Goal: Information Seeking & Learning: Check status

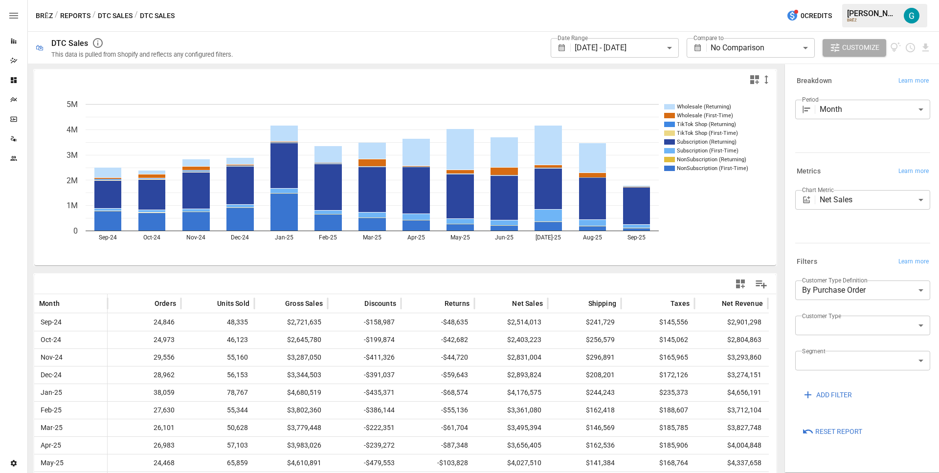
click at [85, 15] on button "Reports" at bounding box center [75, 16] width 30 height 12
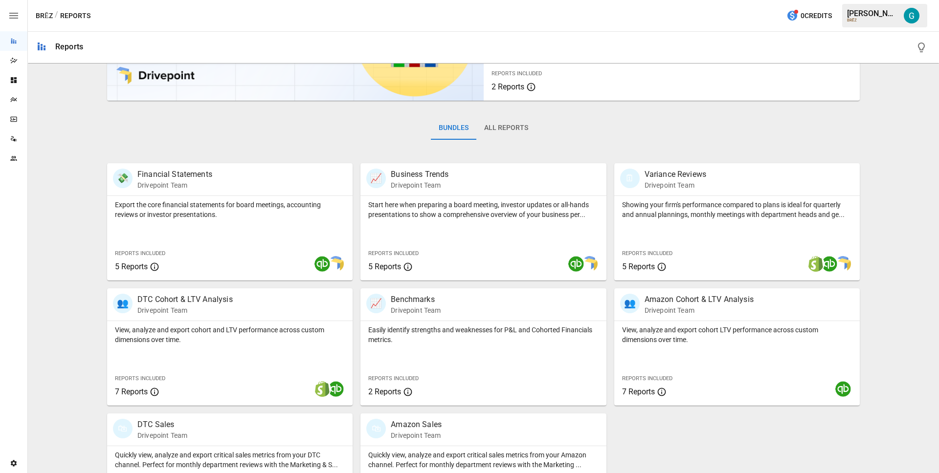
scroll to position [159, 0]
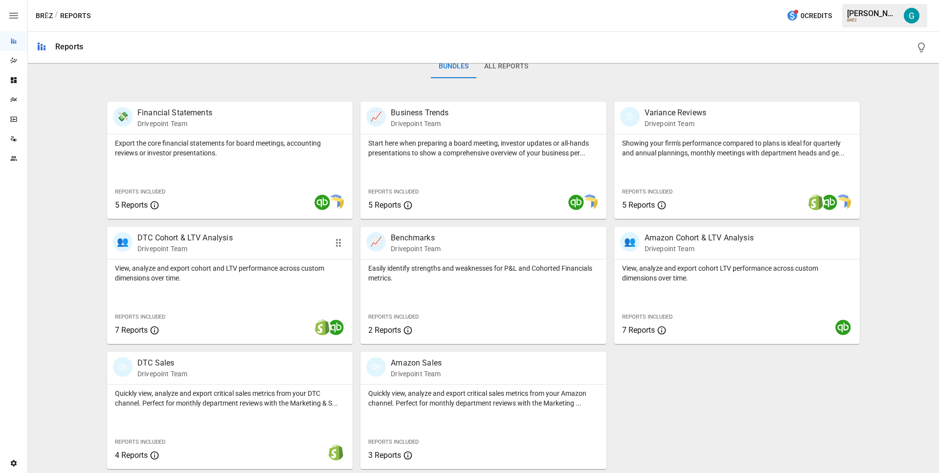
click at [192, 239] on p "DTC Cohort & LTV Analysis" at bounding box center [184, 238] width 95 height 12
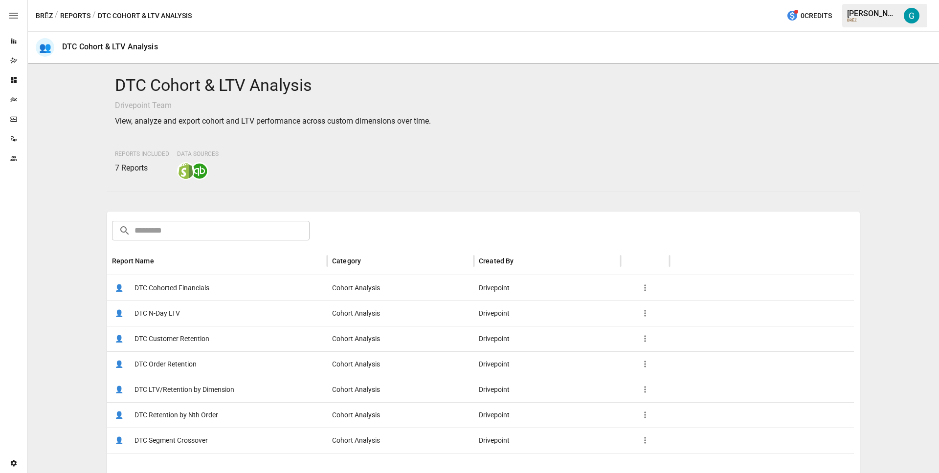
scroll to position [140, 0]
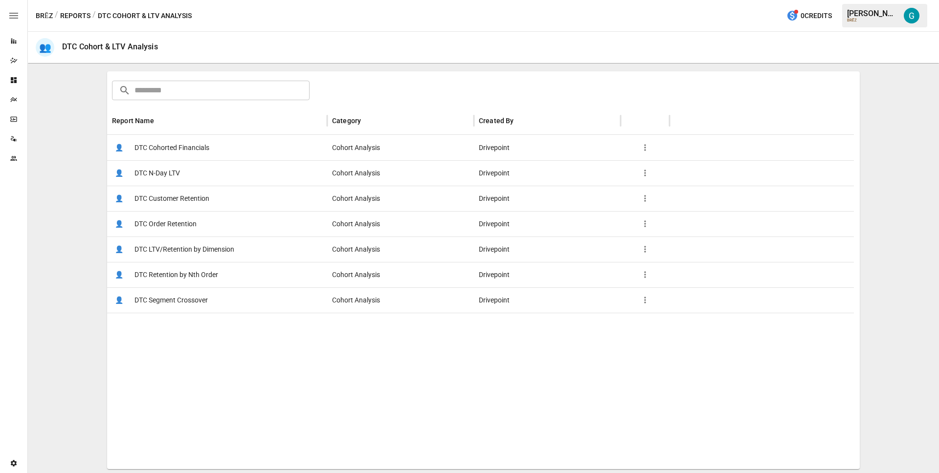
click at [182, 220] on span "DTC Order Retention" at bounding box center [165, 224] width 62 height 25
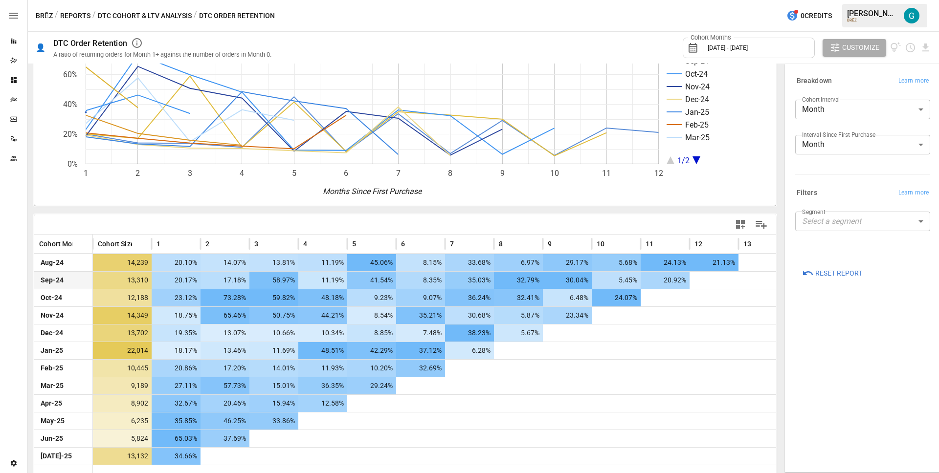
scroll to position [59, 0]
click at [851, 0] on body "Reports Dazzler Studio Dashboards Plans SmartModel ™ Data Sources Team Settings…" at bounding box center [469, 0] width 939 height 0
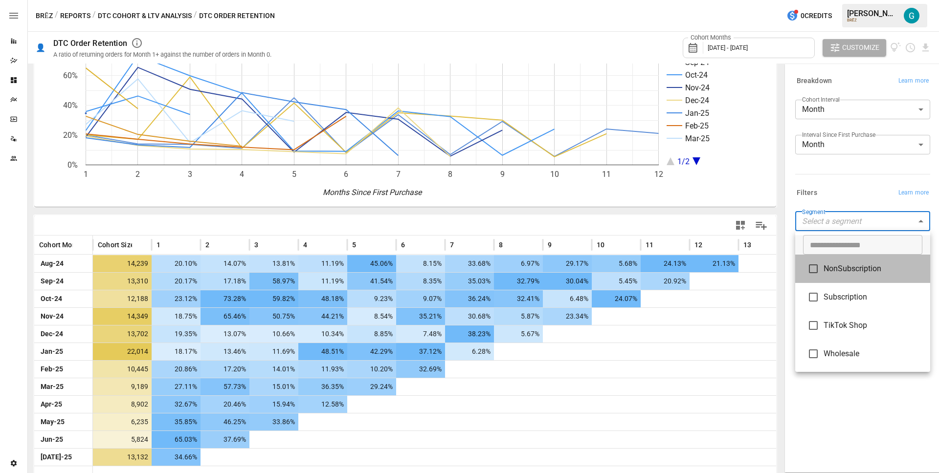
click at [866, 272] on span "NonSubscription" at bounding box center [872, 269] width 99 height 12
type input "**********"
click at [844, 177] on div at bounding box center [469, 236] width 939 height 473
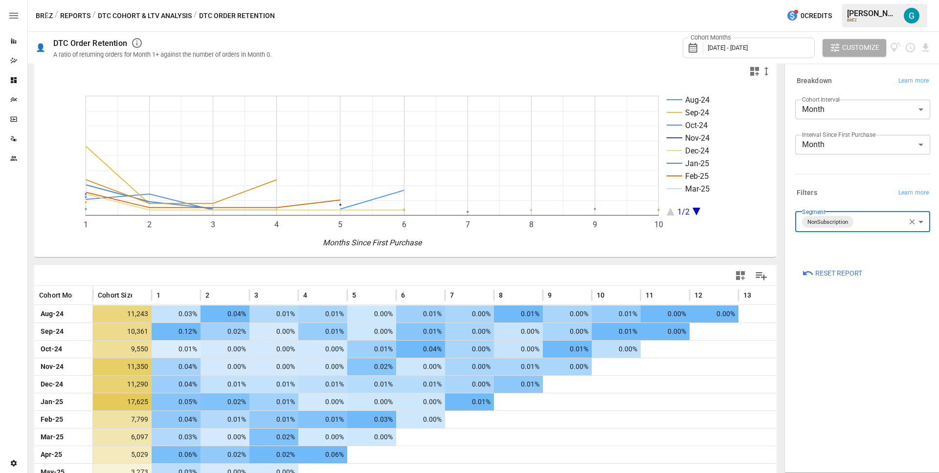
click at [20, 141] on div "Data Sources" at bounding box center [13, 139] width 27 height 8
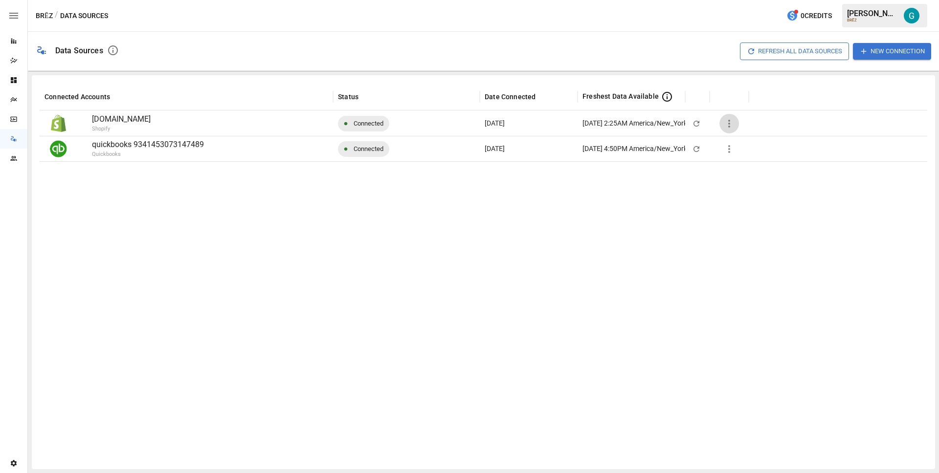
click at [725, 129] on button "button" at bounding box center [729, 124] width 20 height 20
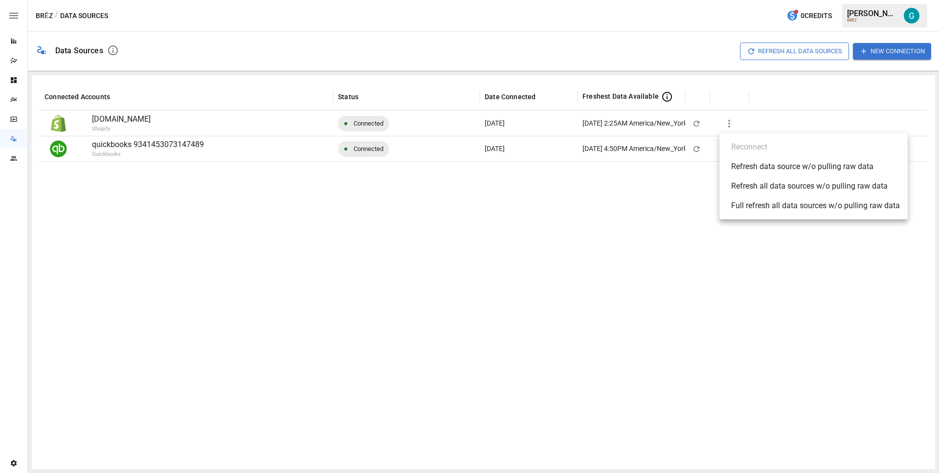
click at [764, 169] on div "Refresh data source w/o pulling raw data" at bounding box center [802, 167] width 142 height 12
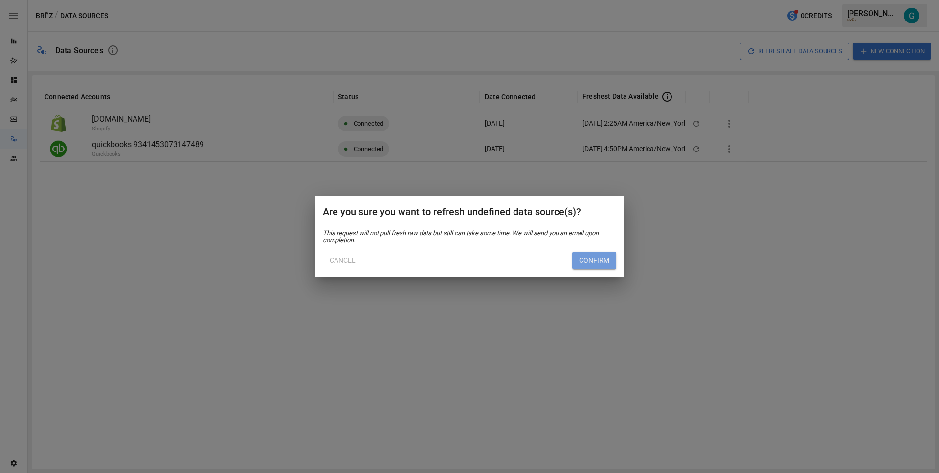
click at [598, 260] on button "Confirm" at bounding box center [594, 261] width 44 height 18
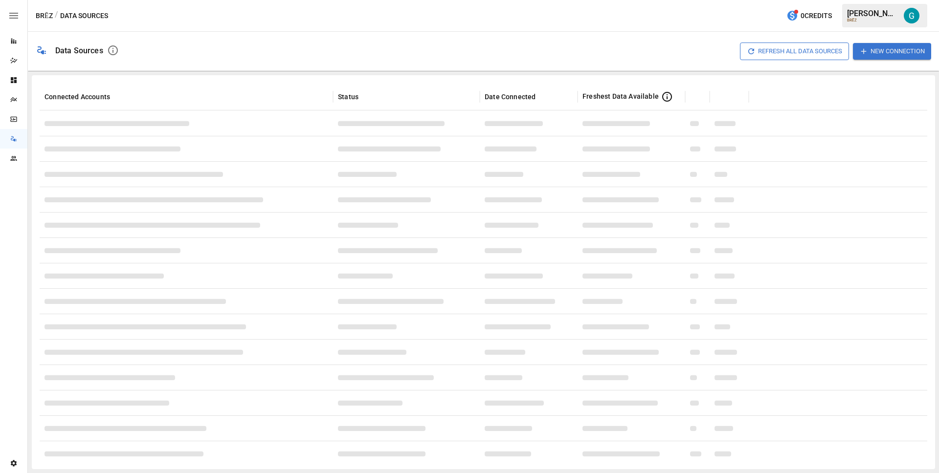
click at [13, 45] on div "Reports" at bounding box center [13, 41] width 27 height 20
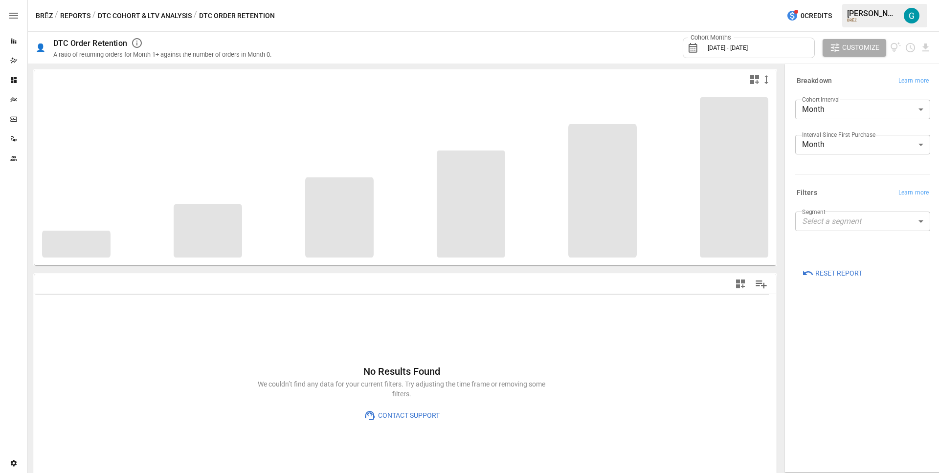
type input "**********"
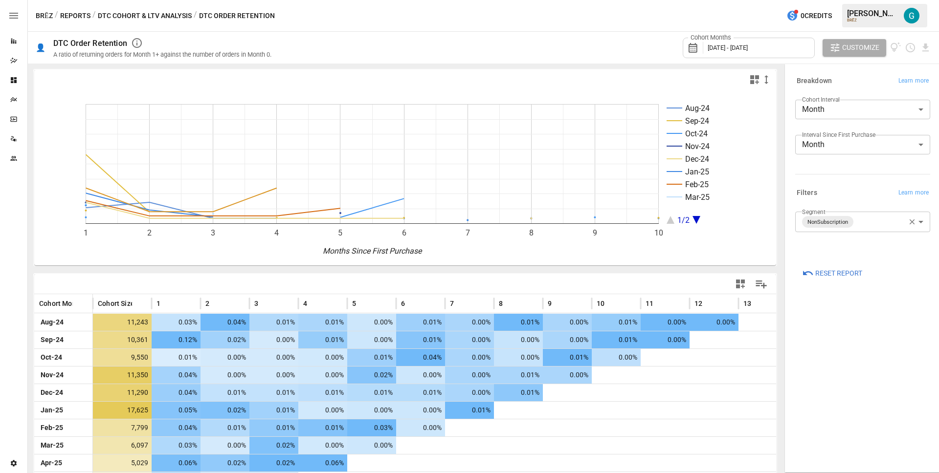
click at [747, 45] on span "[DATE] - [DATE]" at bounding box center [727, 47] width 40 height 7
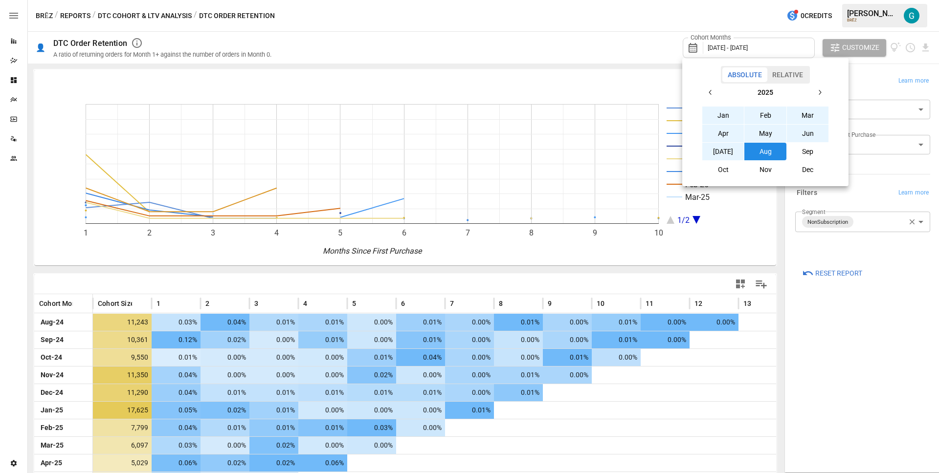
click at [712, 92] on icon "button" at bounding box center [710, 92] width 8 height 8
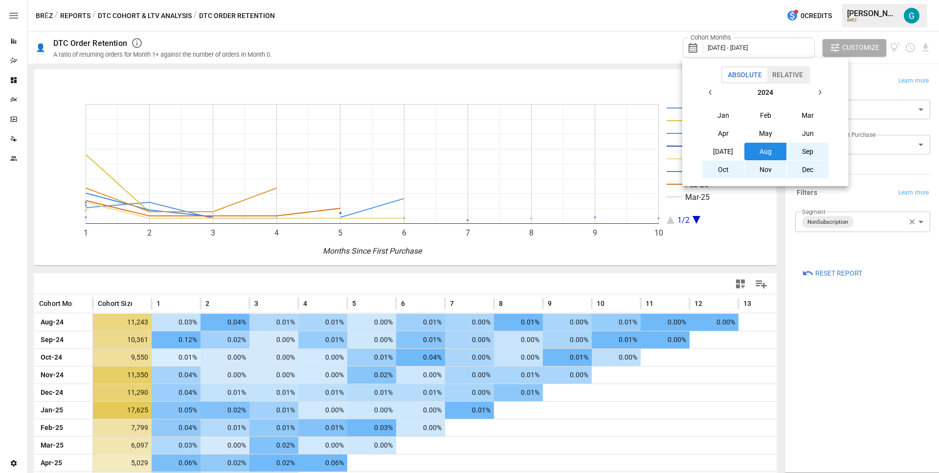
click at [712, 92] on icon "button" at bounding box center [710, 92] width 8 height 8
drag, startPoint x: 718, startPoint y: 110, endPoint x: 726, endPoint y: 108, distance: 8.0
click at [719, 110] on button "Jan" at bounding box center [723, 116] width 42 height 18
click at [815, 95] on button "button" at bounding box center [820, 93] width 18 height 18
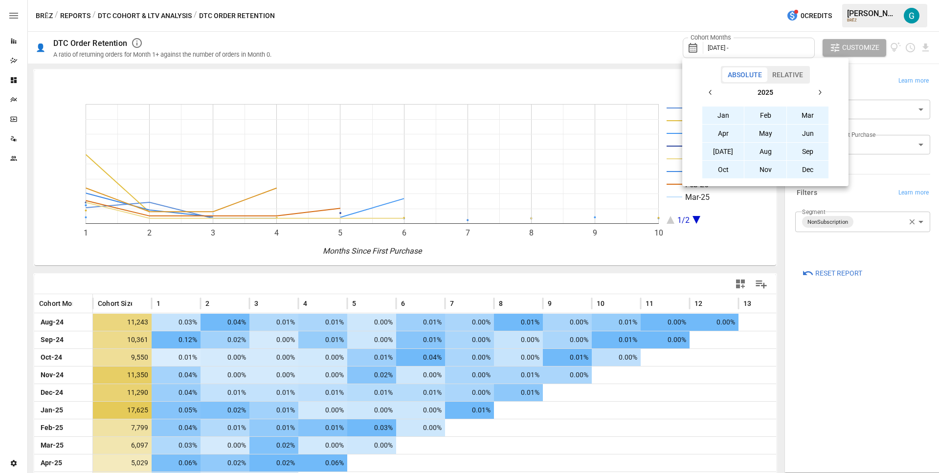
click at [819, 165] on button "Dec" at bounding box center [808, 170] width 42 height 18
click at [825, 408] on div at bounding box center [469, 236] width 939 height 473
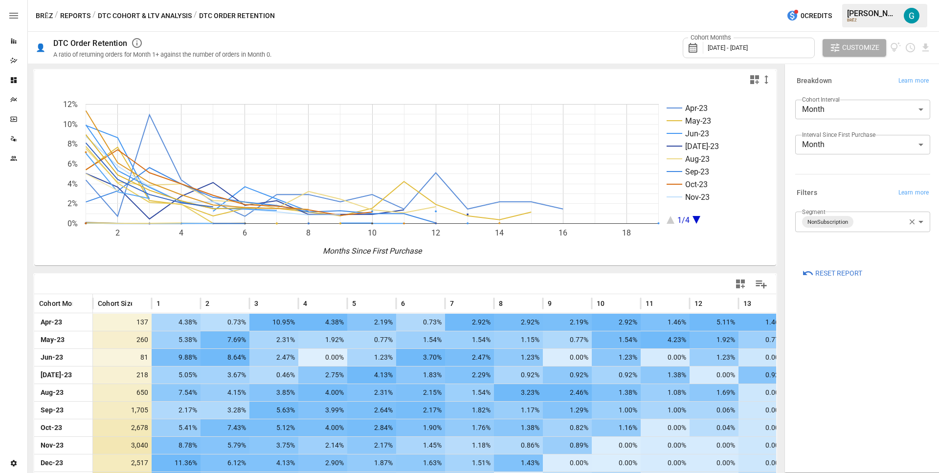
click at [874, 0] on body "Reports Dazzler Studio Dashboards Plans SmartModel ™ Data Sources Team Settings…" at bounding box center [469, 0] width 939 height 0
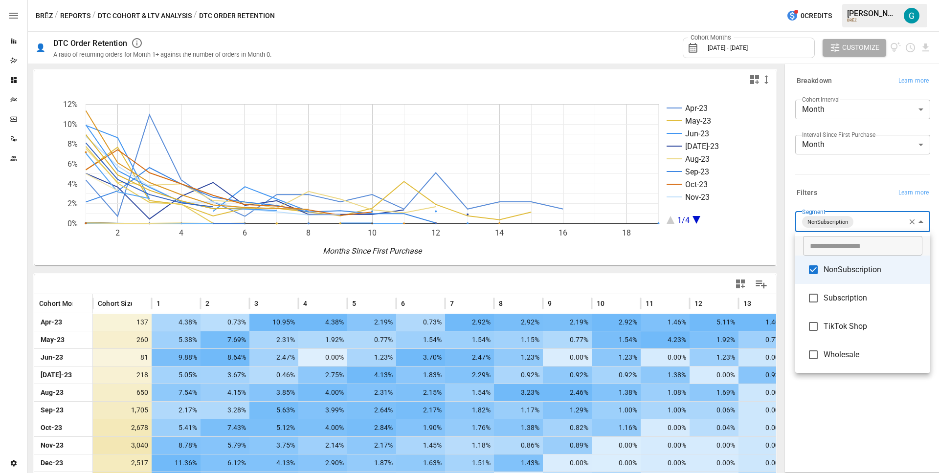
click at [849, 272] on span "NonSubscription" at bounding box center [872, 270] width 99 height 12
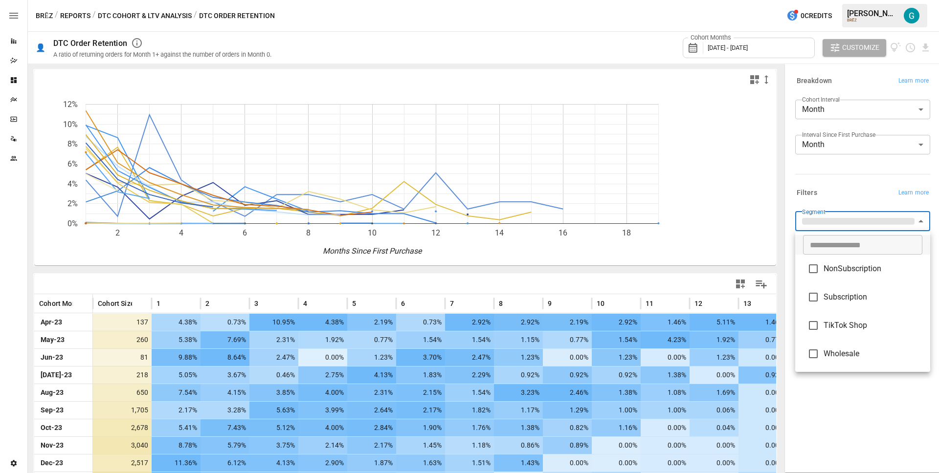
click at [849, 301] on span "Subscription" at bounding box center [872, 297] width 99 height 12
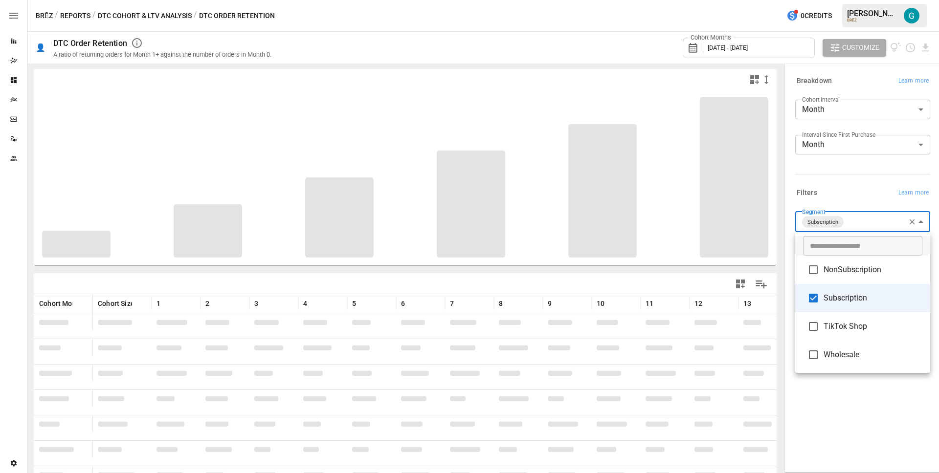
click at [850, 173] on div at bounding box center [469, 236] width 939 height 473
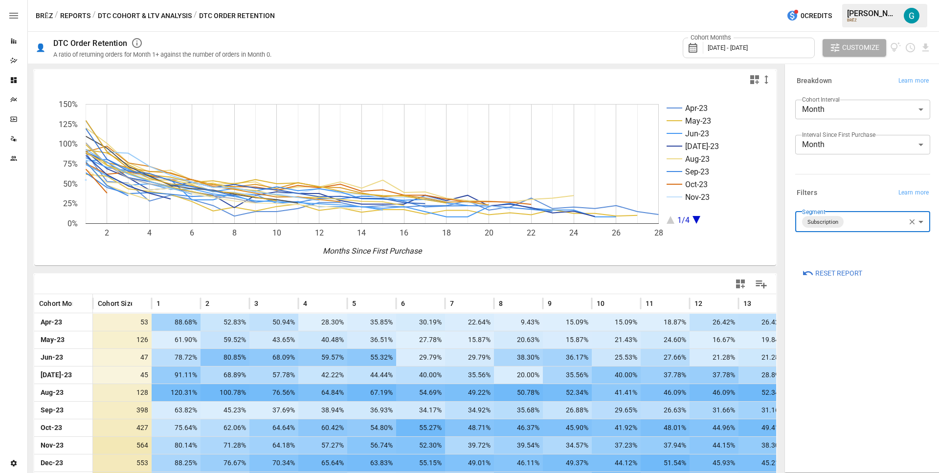
click at [851, 0] on body "Reports Dazzler Studio Dashboards Plans SmartModel ™ Data Sources Team Settings…" at bounding box center [469, 0] width 939 height 0
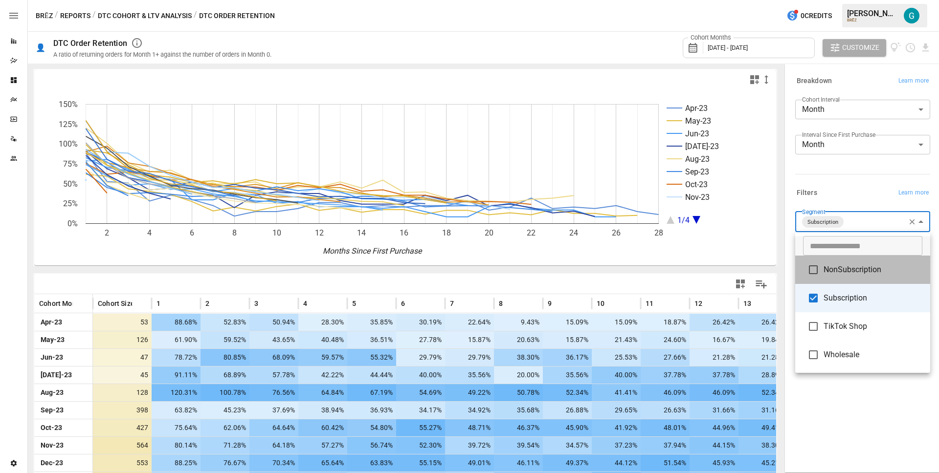
click at [854, 270] on span "NonSubscription" at bounding box center [872, 270] width 99 height 12
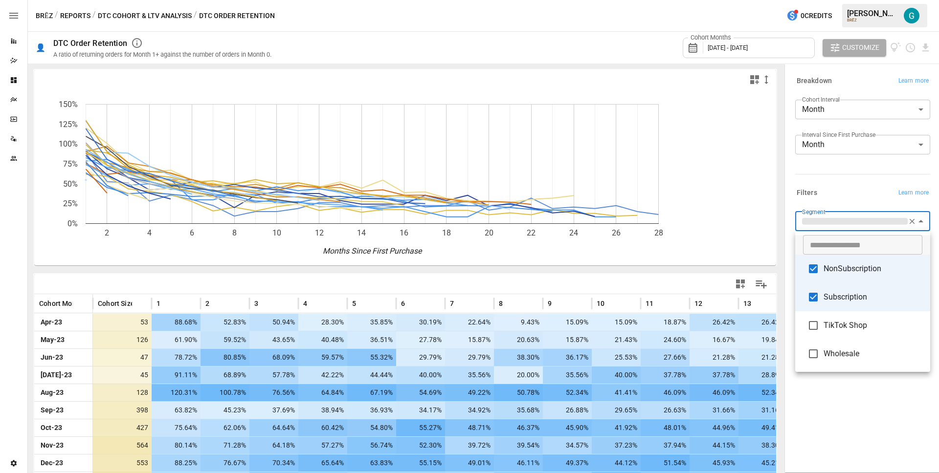
click at [852, 301] on span "Subscription" at bounding box center [872, 297] width 99 height 12
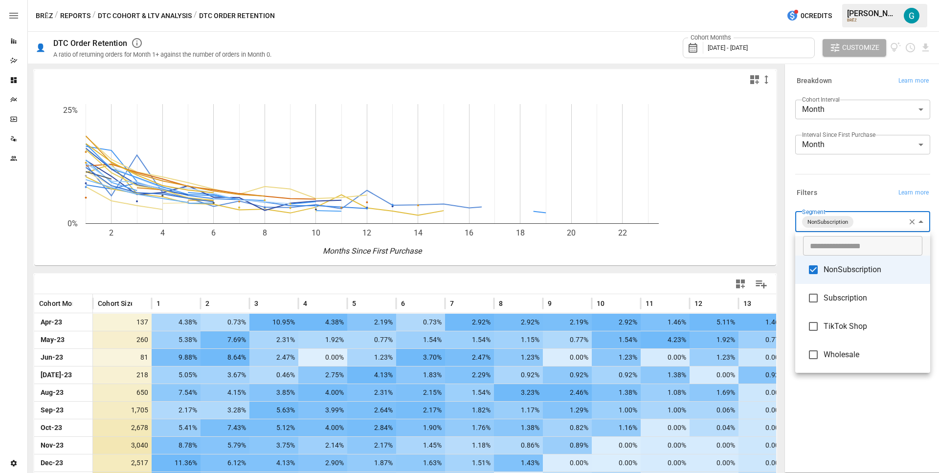
click at [836, 199] on div at bounding box center [469, 236] width 939 height 473
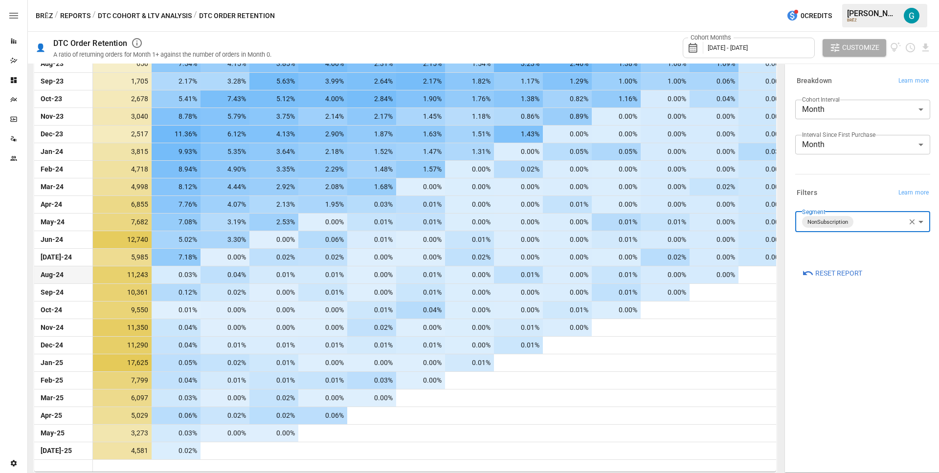
scroll to position [306, 0]
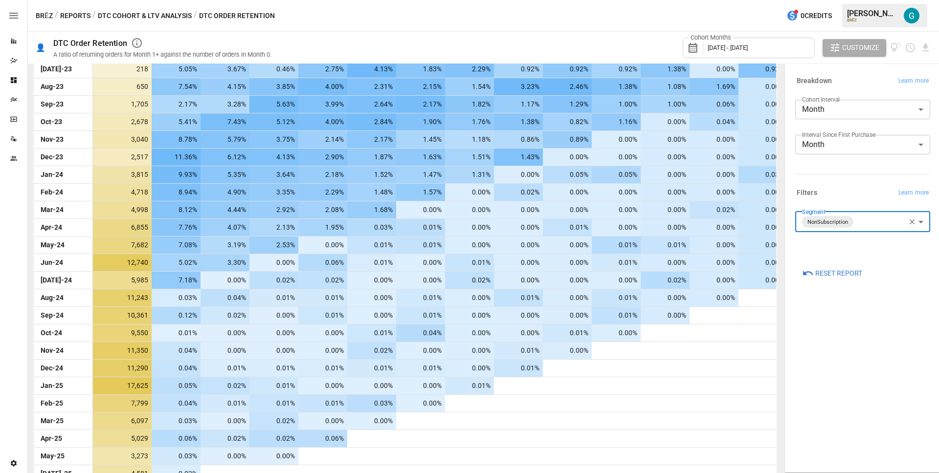
click at [849, 0] on body "Reports Dazzler Studio Dashboards Plans SmartModel ™ Data Sources Team Settings…" at bounding box center [469, 0] width 939 height 0
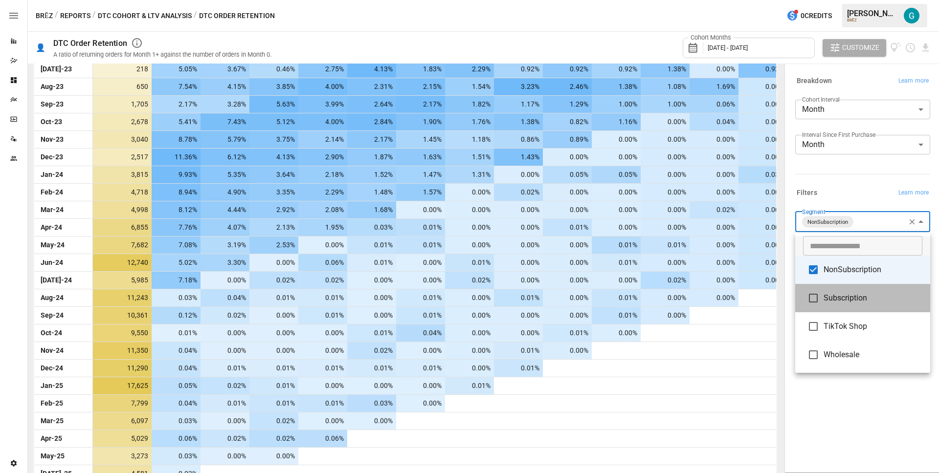
click at [866, 297] on span "Subscription" at bounding box center [872, 298] width 99 height 12
click at [861, 264] on span "NonSubscription" at bounding box center [872, 270] width 99 height 12
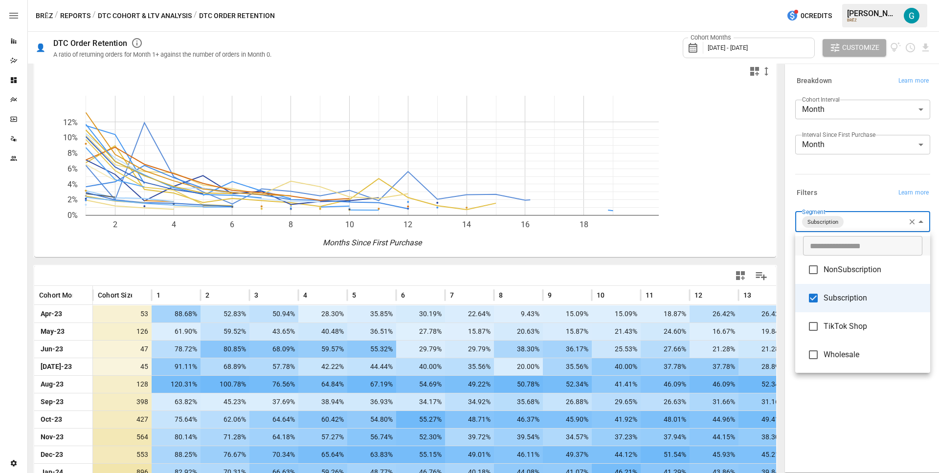
scroll to position [306, 0]
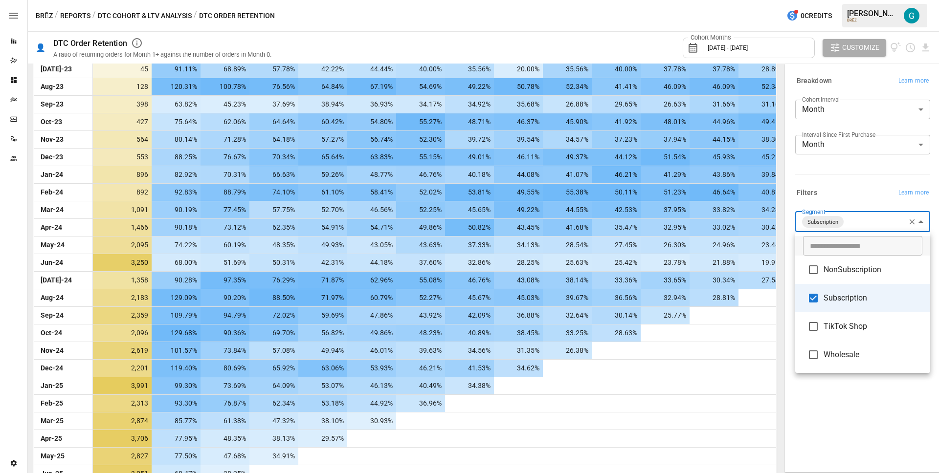
click at [850, 204] on div at bounding box center [469, 236] width 939 height 473
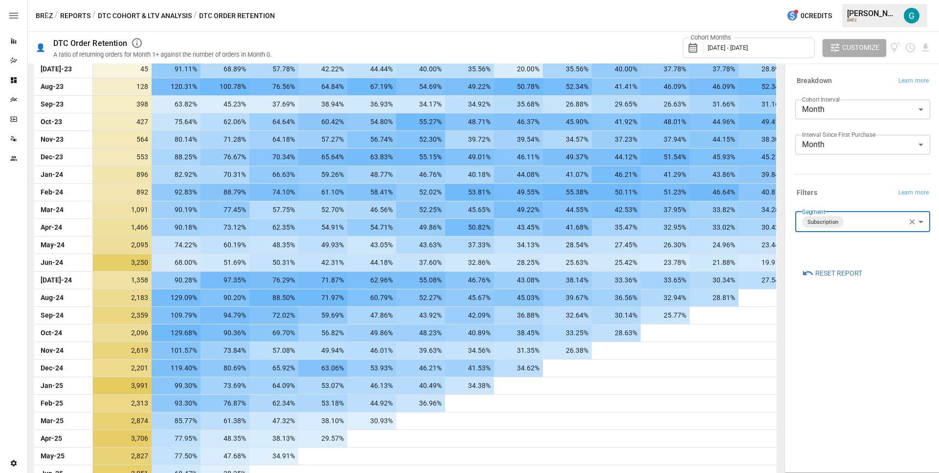
click at [850, 199] on div "Filters Learn more" at bounding box center [862, 193] width 135 height 14
click at [861, 0] on body "Reports Dazzler Studio Dashboards Plans SmartModel ™ Data Sources Team Settings…" at bounding box center [469, 0] width 939 height 0
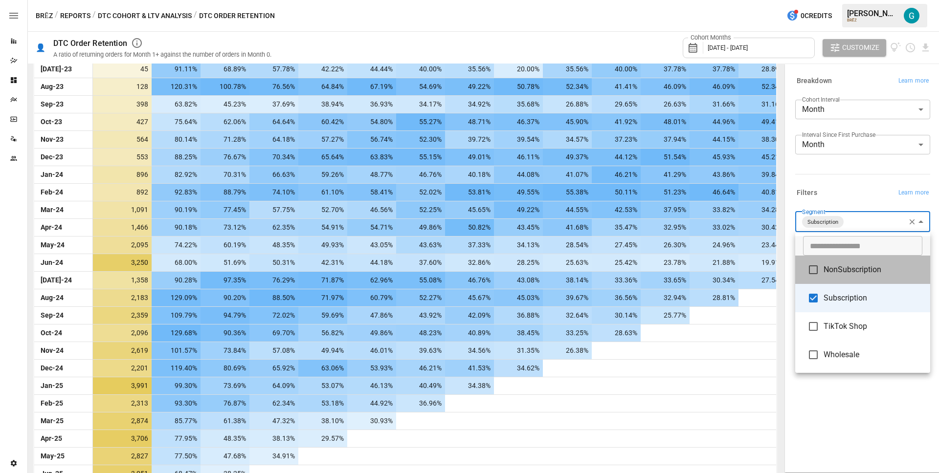
click at [856, 279] on li "NonSubscription" at bounding box center [862, 270] width 135 height 28
type input "**********"
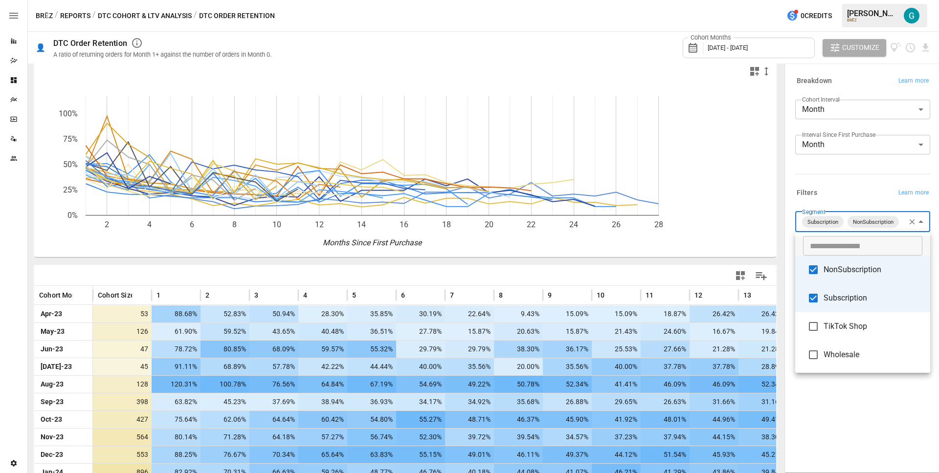
scroll to position [306, 0]
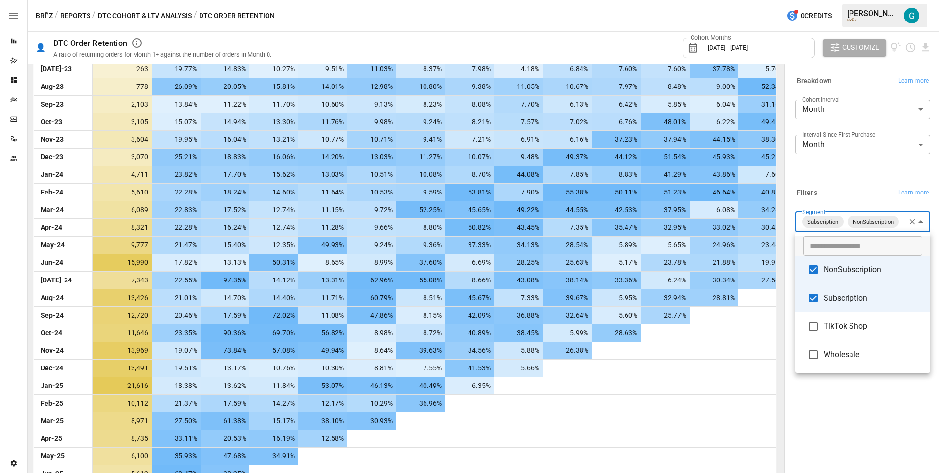
click at [821, 427] on div at bounding box center [469, 236] width 939 height 473
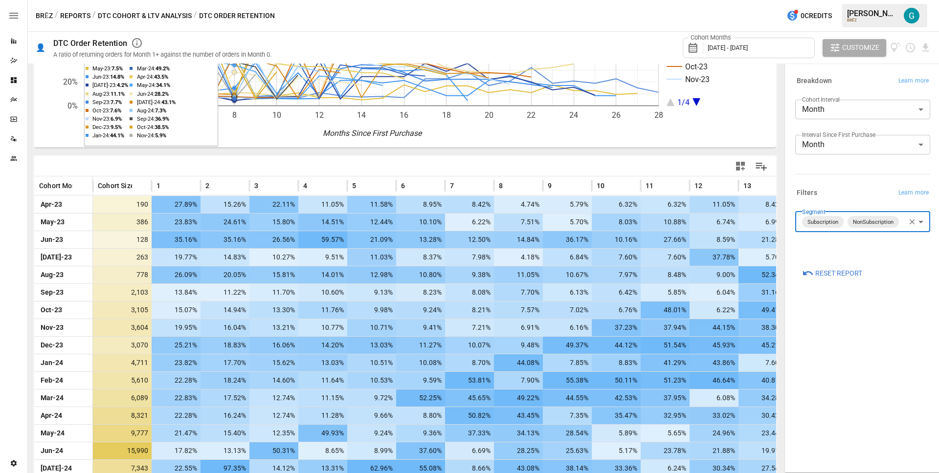
scroll to position [0, 0]
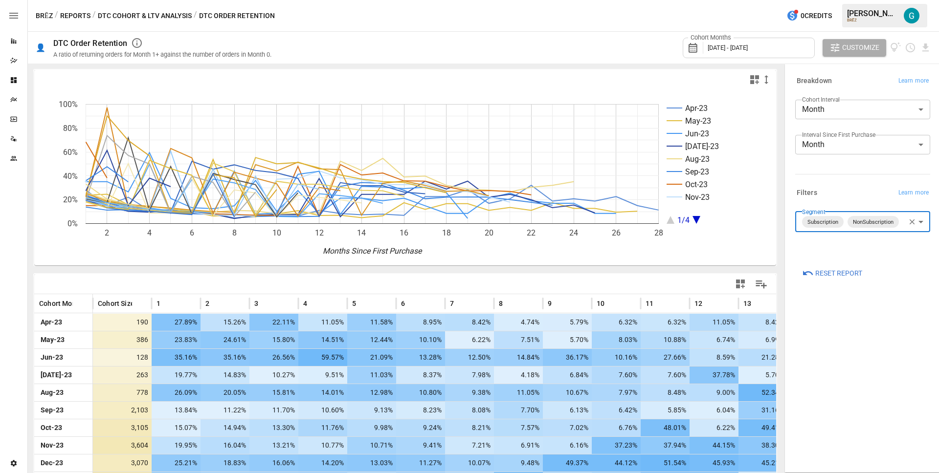
click at [157, 19] on button "DTC Cohort & LTV Analysis" at bounding box center [145, 16] width 94 height 12
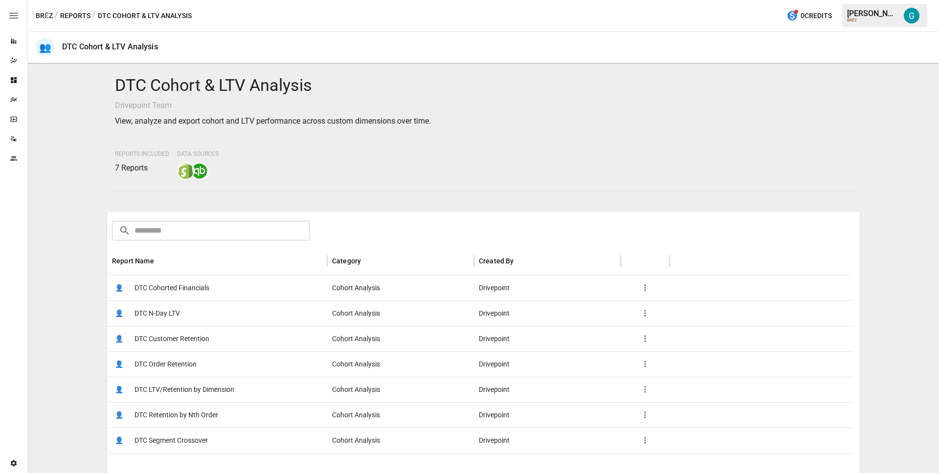
click at [164, 336] on span "DTC Customer Retention" at bounding box center [171, 339] width 75 height 25
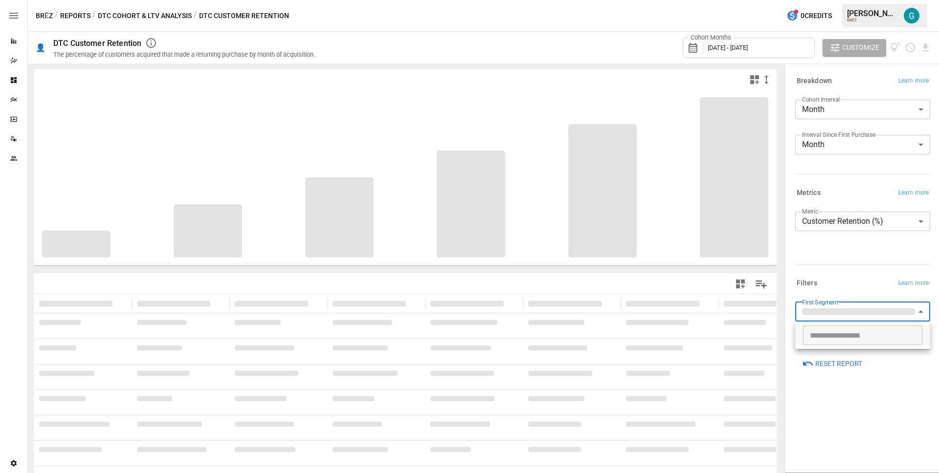
click at [859, 0] on body "**********" at bounding box center [469, 0] width 939 height 0
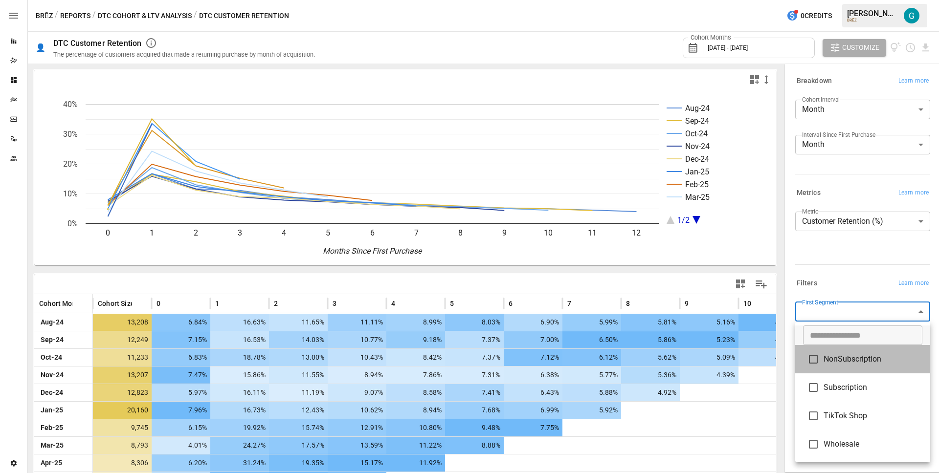
click at [855, 349] on li "NonSubscription" at bounding box center [862, 359] width 135 height 28
click at [853, 282] on div at bounding box center [469, 236] width 939 height 473
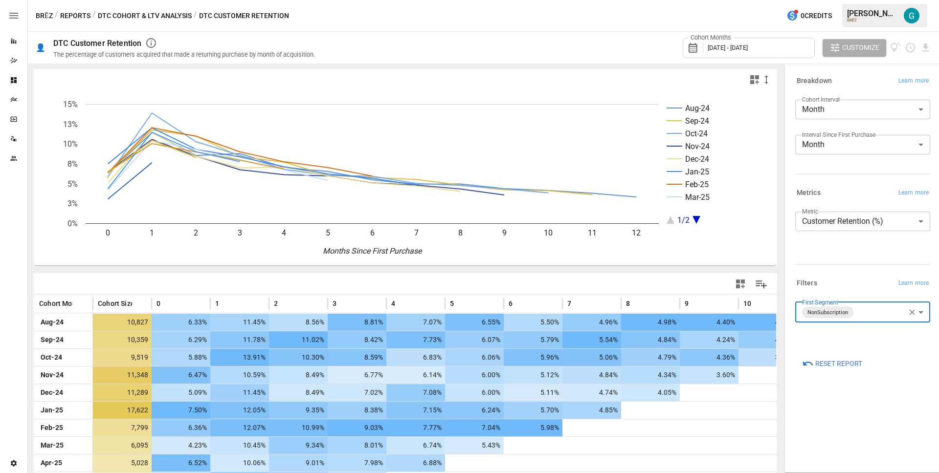
scroll to position [83, 0]
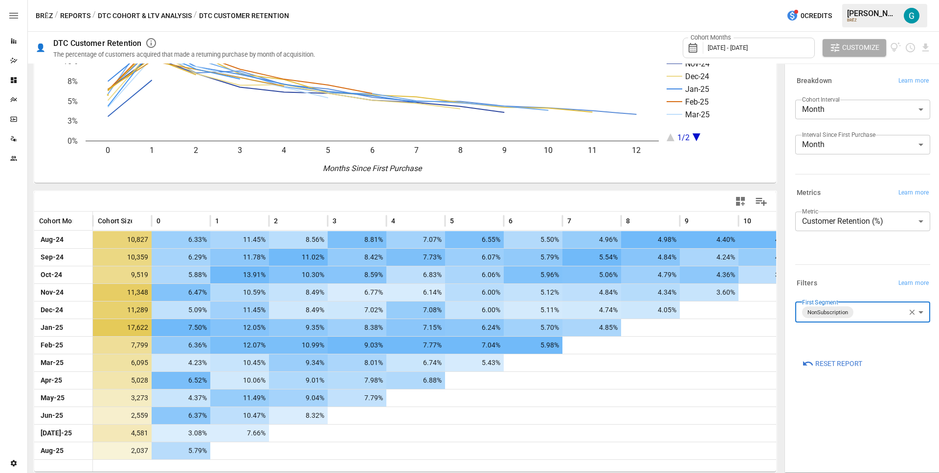
click at [867, 0] on body "Reports Dazzler Studio Dashboards Plans SmartModel ™ Data Sources Team Settings…" at bounding box center [469, 0] width 939 height 0
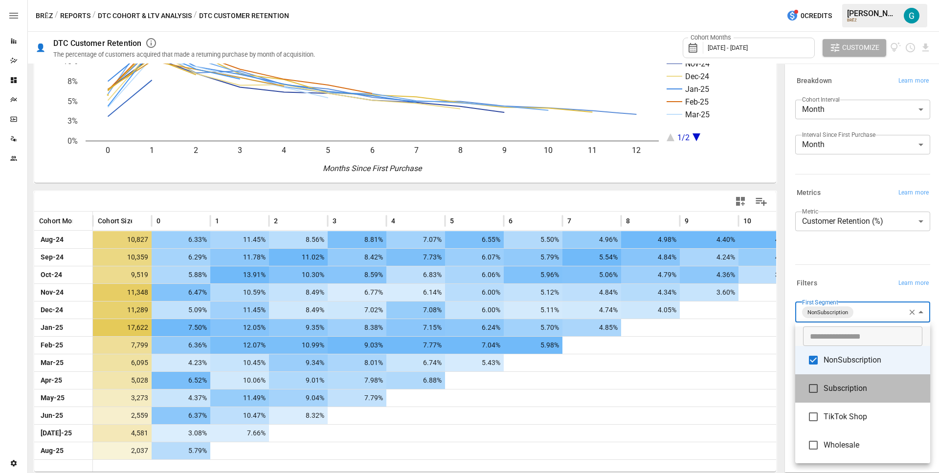
click at [855, 387] on span "Subscription" at bounding box center [872, 389] width 99 height 12
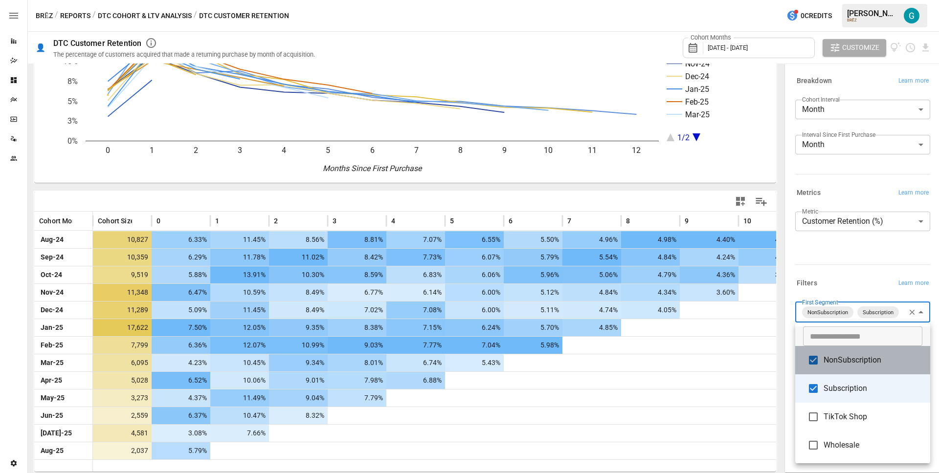
click at [851, 359] on span "NonSubscription" at bounding box center [872, 360] width 99 height 12
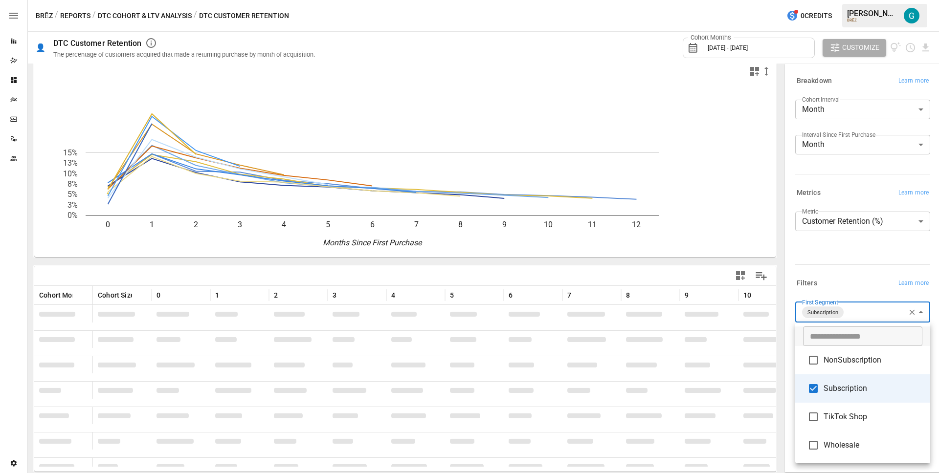
scroll to position [8, 0]
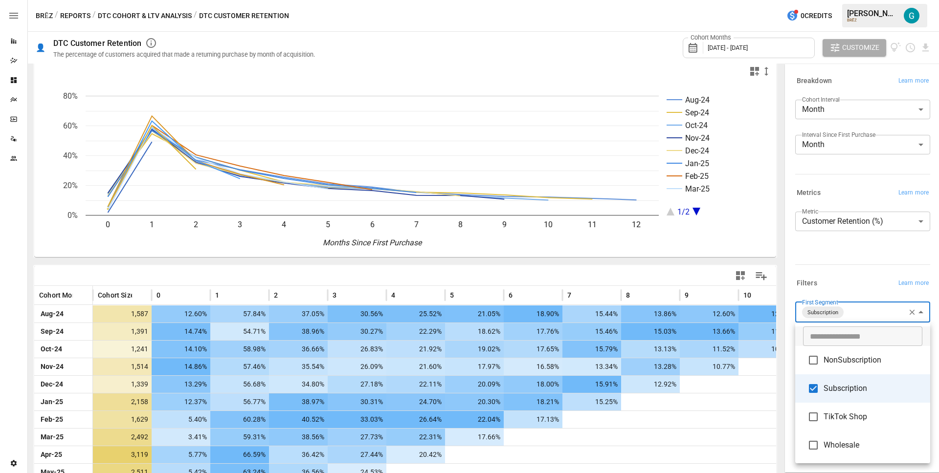
click at [847, 367] on li "NonSubscription" at bounding box center [862, 360] width 135 height 28
type input "**********"
click at [840, 256] on div at bounding box center [469, 236] width 939 height 473
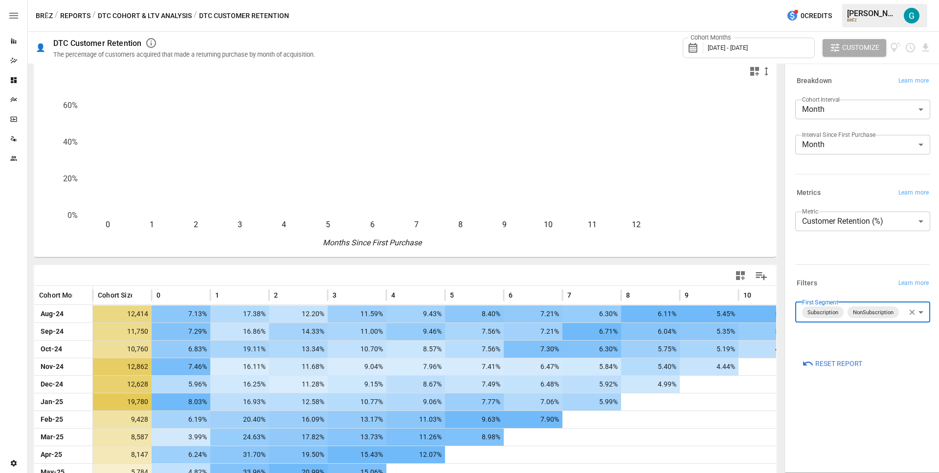
scroll to position [8, 0]
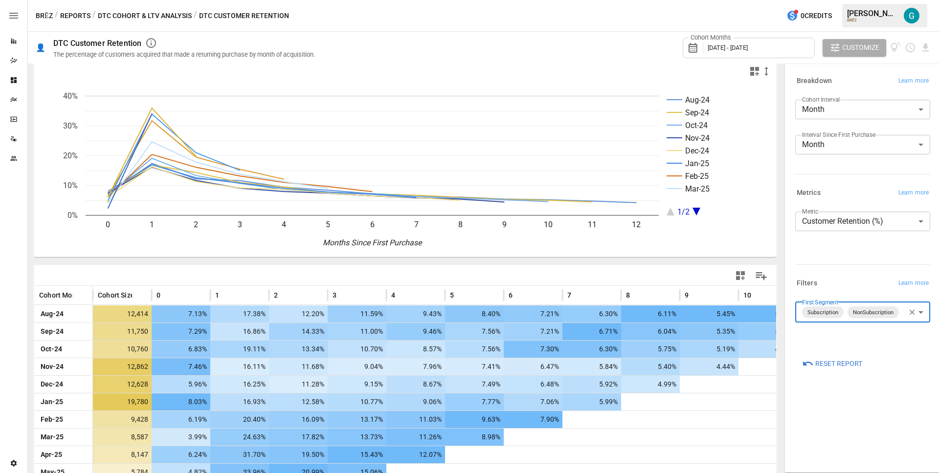
click at [840, 256] on div "**********" at bounding box center [862, 236] width 135 height 49
click at [911, 309] on icon "button" at bounding box center [911, 312] width 9 height 9
click at [852, 266] on div "**********" at bounding box center [860, 227] width 139 height 90
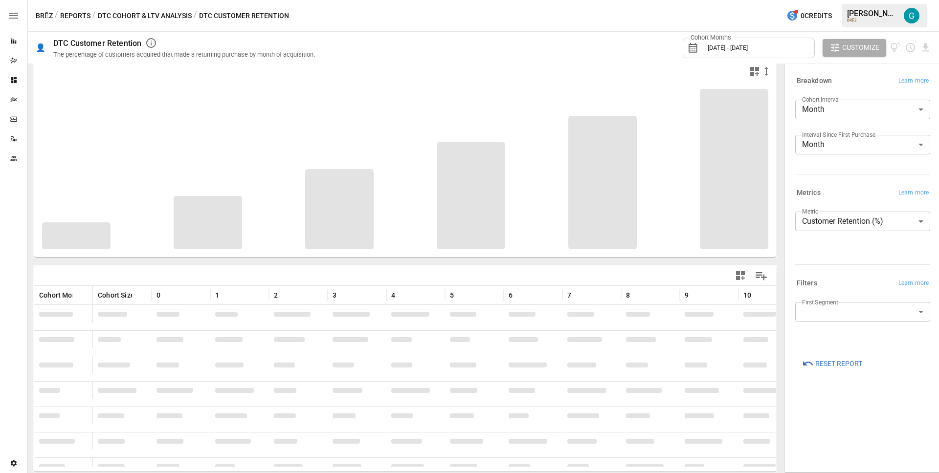
scroll to position [8, 0]
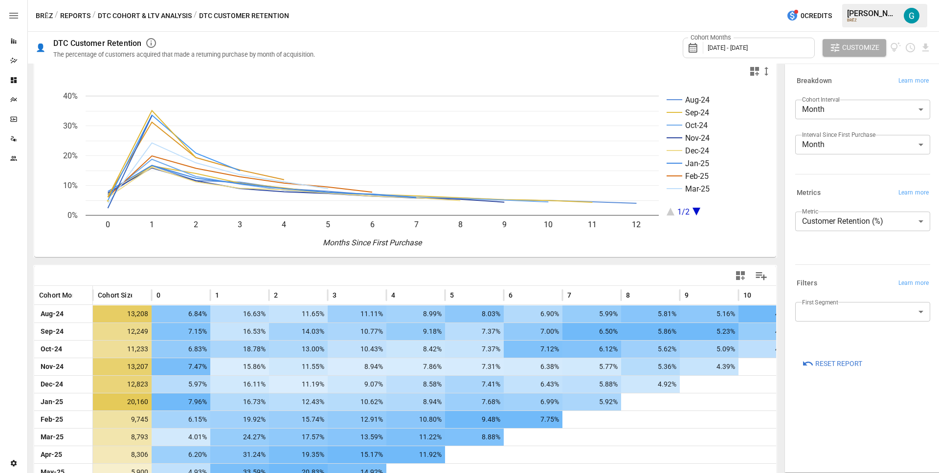
click at [177, 24] on div "BRĒZ / Reports / DTC Cohort & LTV Analysis / DTC Customer Retention 0 Credits […" at bounding box center [483, 15] width 911 height 31
click at [175, 21] on div "BRĒZ / Reports / DTC Cohort & LTV Analysis / DTC Customer Retention 0 Credits […" at bounding box center [483, 15] width 911 height 31
click at [173, 19] on button "DTC Cohort & LTV Analysis" at bounding box center [145, 16] width 94 height 12
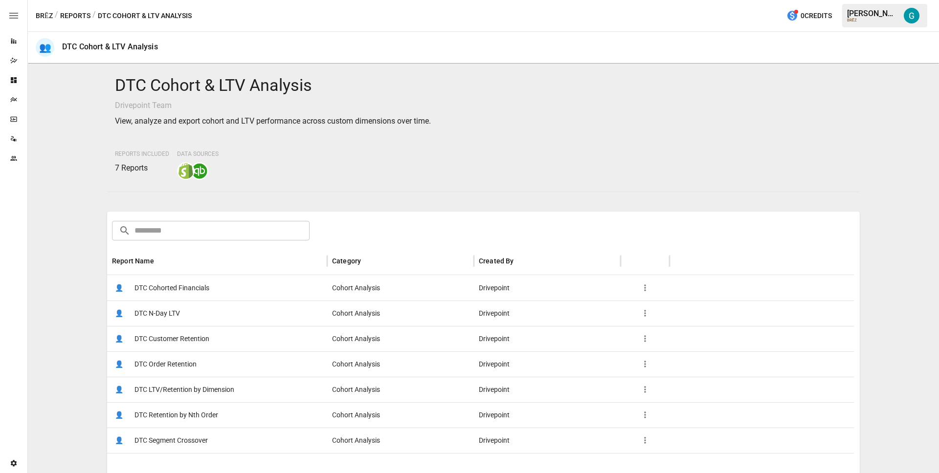
click at [163, 366] on span "DTC Order Retention" at bounding box center [165, 364] width 62 height 25
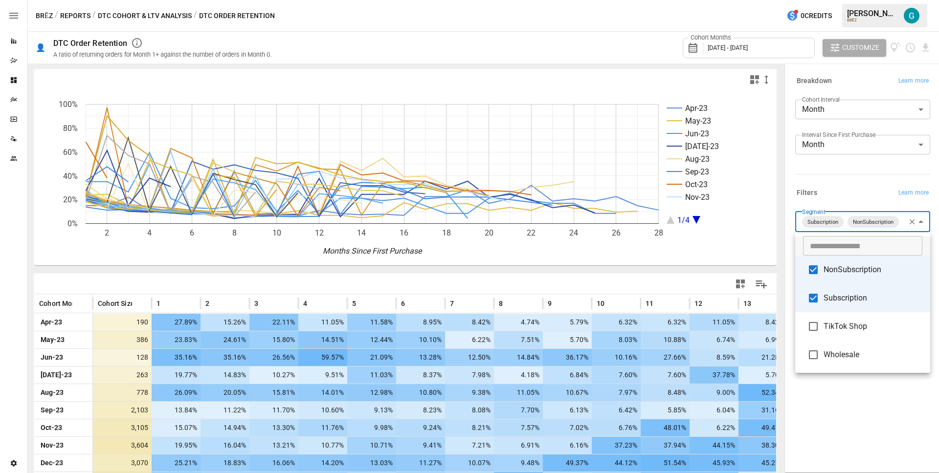
click at [845, 0] on body "Reports Dazzler Studio Dashboards Plans SmartModel ™ Data Sources Team Settings…" at bounding box center [469, 0] width 939 height 0
click at [834, 289] on li "Subscription" at bounding box center [862, 298] width 135 height 28
type input "**********"
click at [833, 185] on div at bounding box center [469, 236] width 939 height 473
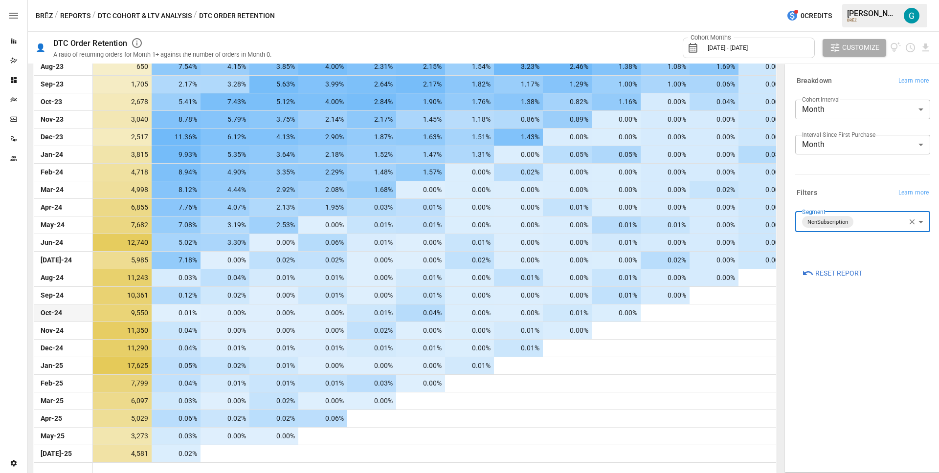
scroll to position [329, 0]
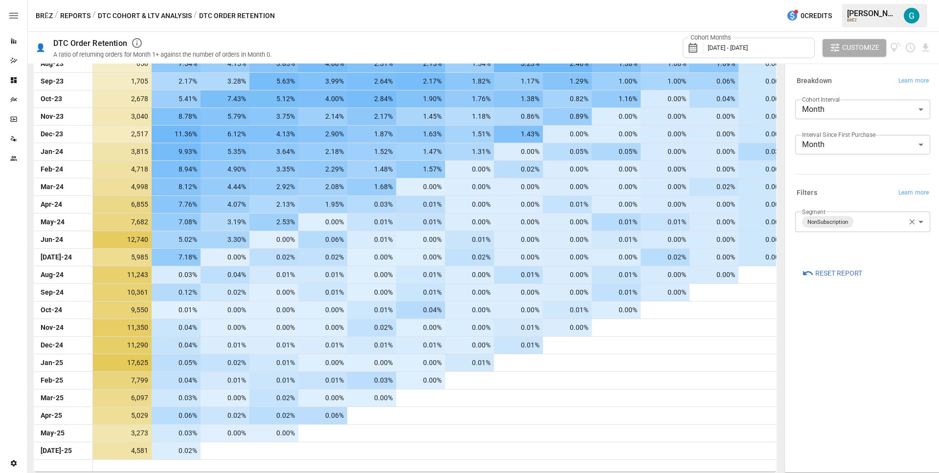
click at [76, 13] on button "Reports" at bounding box center [75, 16] width 30 height 12
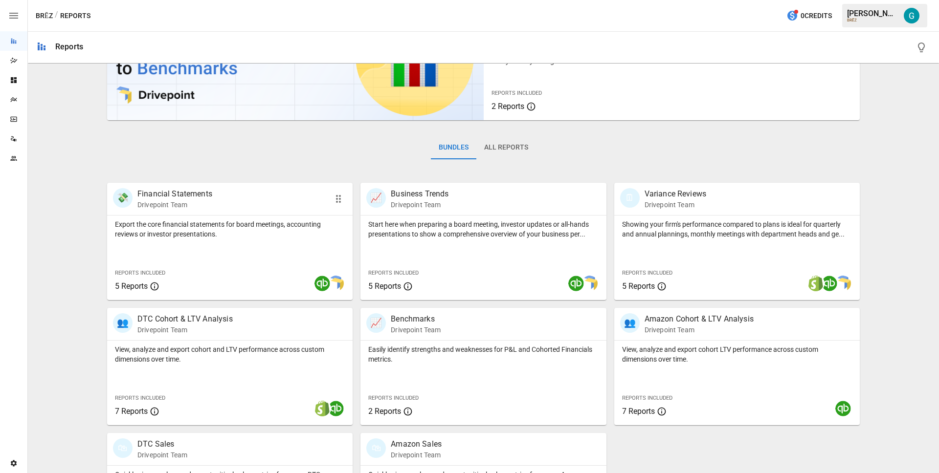
scroll to position [125, 0]
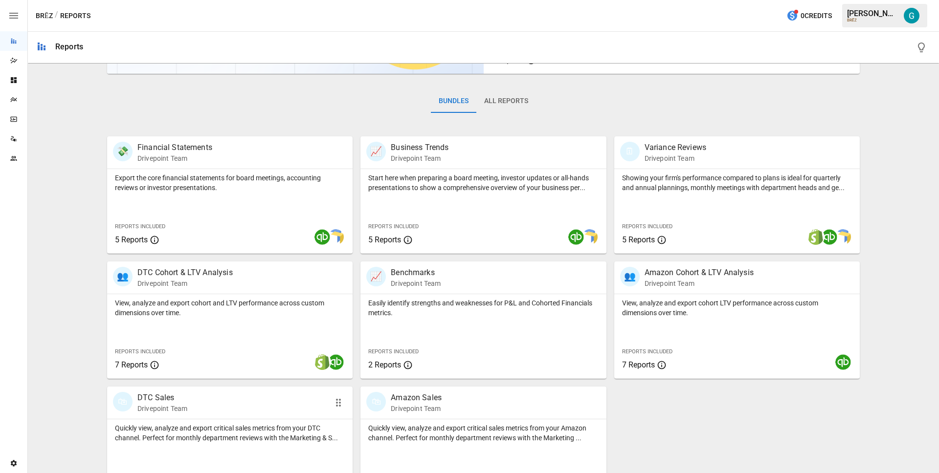
click at [240, 408] on div "🛍 DTC Sales Drivepoint Team" at bounding box center [210, 403] width 195 height 22
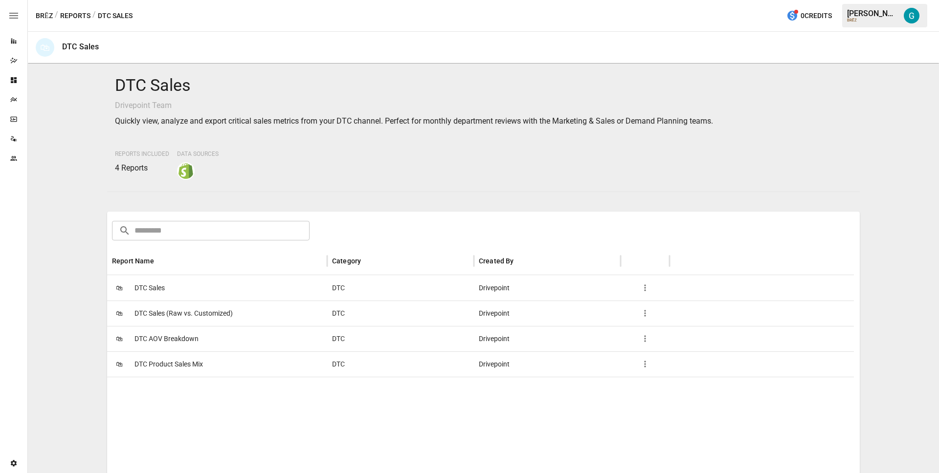
click at [176, 286] on div "🛍 DTC Sales" at bounding box center [217, 287] width 220 height 25
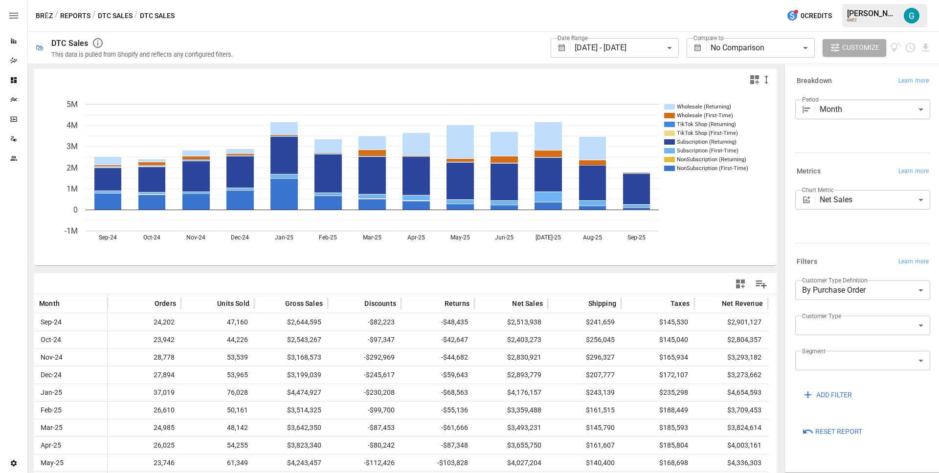
click at [844, 0] on body "**********" at bounding box center [469, 0] width 939 height 0
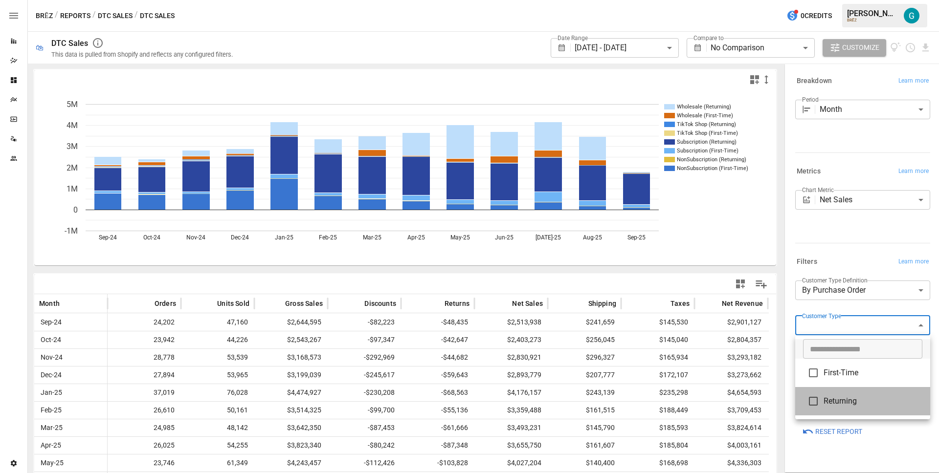
click at [834, 403] on span "Returning" at bounding box center [872, 401] width 99 height 12
type input "*********"
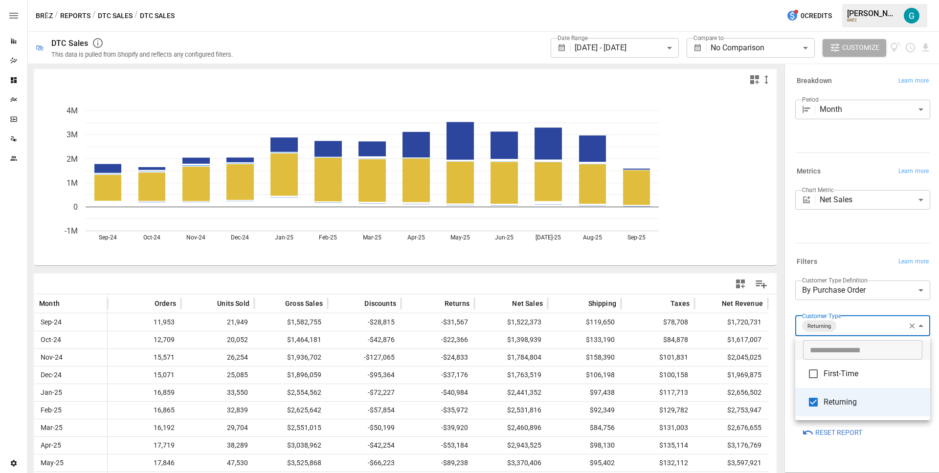
click at [844, 266] on div at bounding box center [469, 236] width 939 height 473
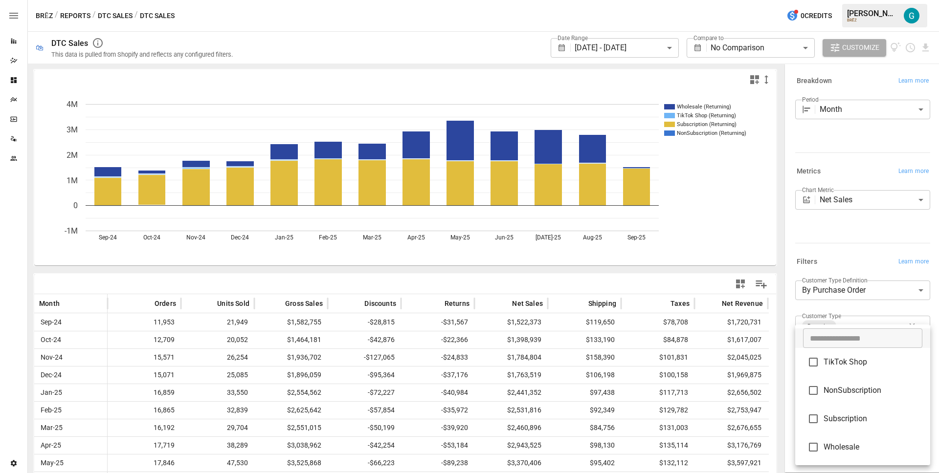
drag, startPoint x: 848, startPoint y: 359, endPoint x: 846, endPoint y: 364, distance: 5.1
click at [847, 0] on body "**********" at bounding box center [469, 0] width 939 height 0
drag, startPoint x: 859, startPoint y: 384, endPoint x: 851, endPoint y: 354, distance: 31.3
click at [858, 383] on li "NonSubscription" at bounding box center [862, 390] width 135 height 28
type input "**********"
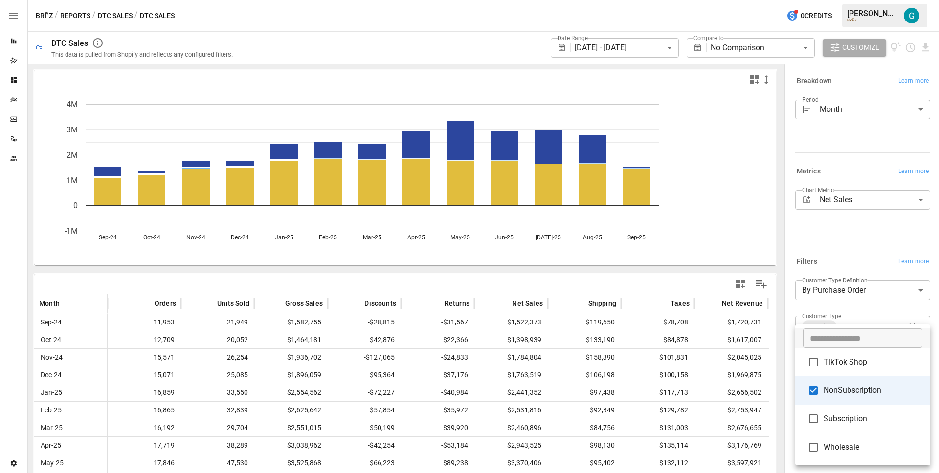
click at [844, 234] on div at bounding box center [469, 236] width 939 height 473
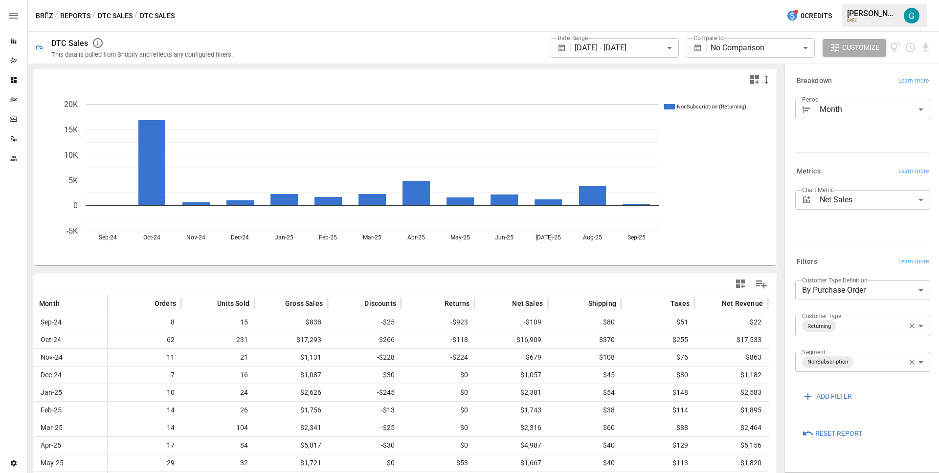
click at [809, 193] on label "Chart Metric" at bounding box center [818, 190] width 32 height 8
click at [824, 0] on body "**********" at bounding box center [469, 0] width 939 height 0
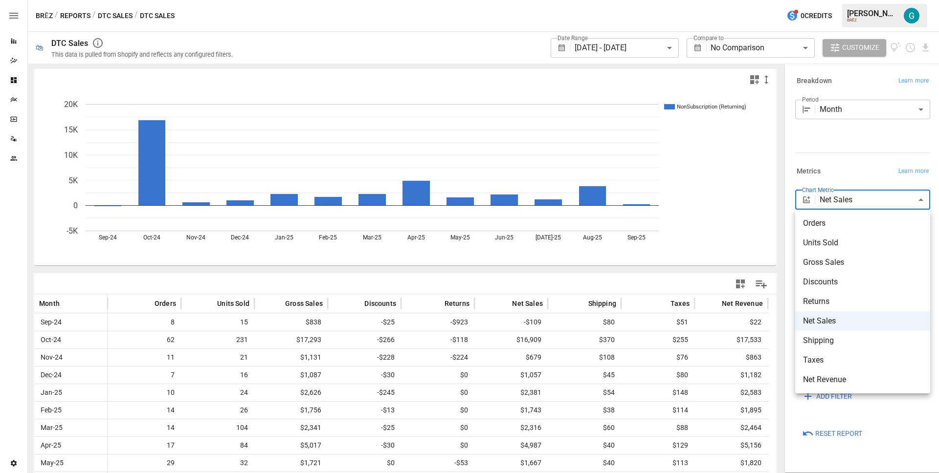
click at [828, 226] on span "Orders" at bounding box center [862, 224] width 119 height 12
type input "******"
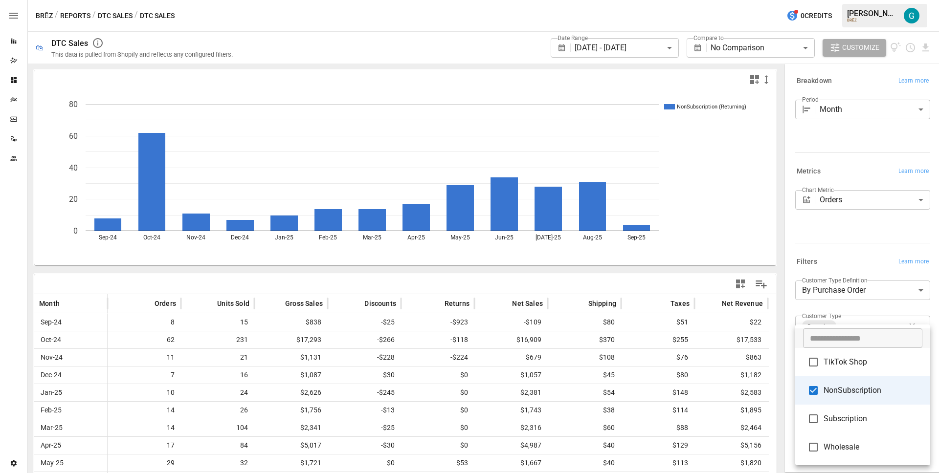
click at [889, 0] on body "**********" at bounding box center [469, 0] width 939 height 0
click at [861, 425] on li "Subscription" at bounding box center [862, 419] width 135 height 28
click at [863, 393] on span "NonSubscription" at bounding box center [872, 391] width 99 height 12
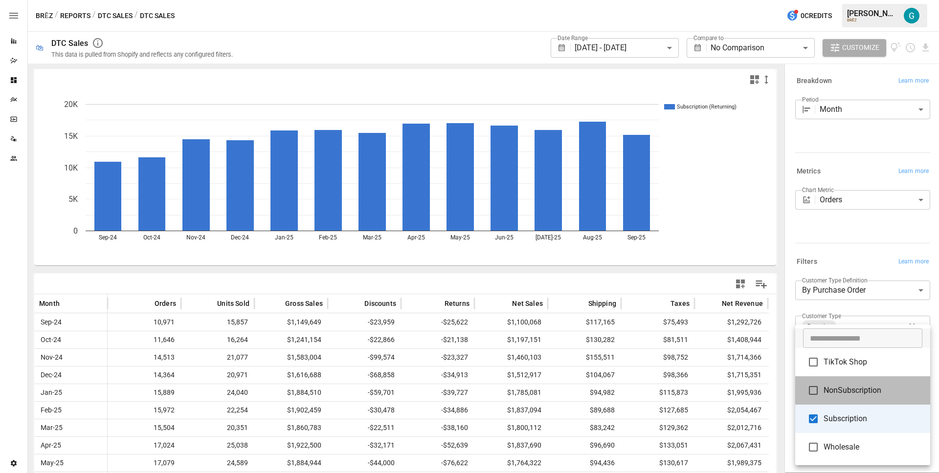
click at [865, 394] on span "NonSubscription" at bounding box center [872, 391] width 99 height 12
click at [862, 419] on span "Subscription" at bounding box center [872, 419] width 99 height 12
type input "**********"
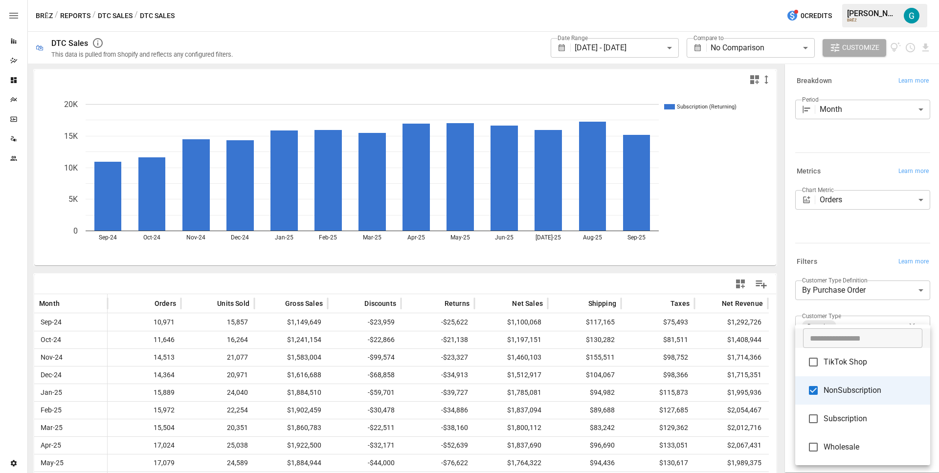
click at [838, 262] on div at bounding box center [469, 236] width 939 height 473
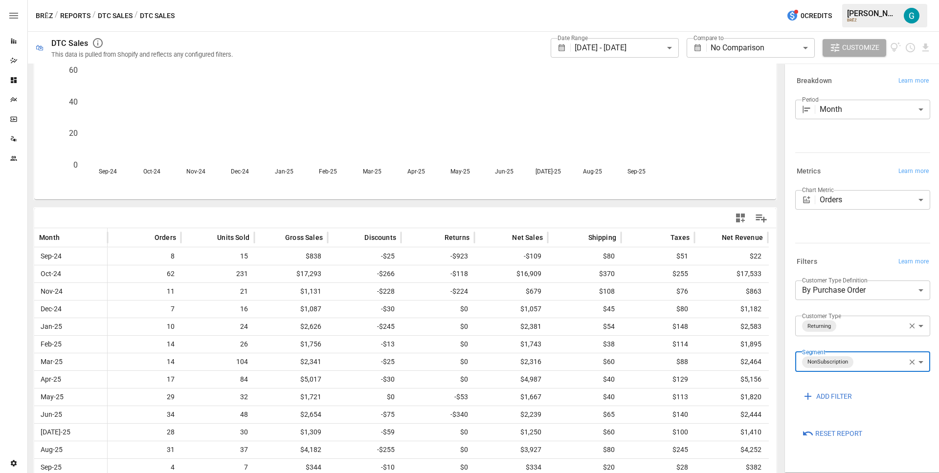
scroll to position [75, 0]
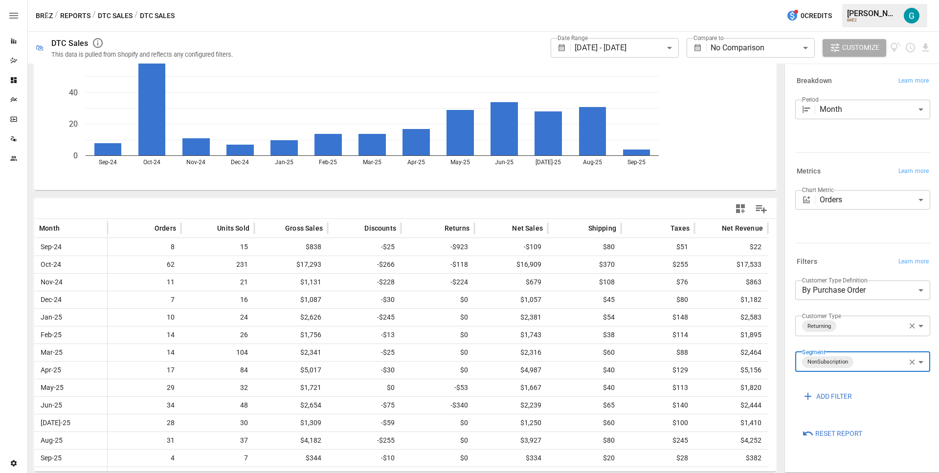
click at [643, 0] on body "**********" at bounding box center [469, 0] width 939 height 0
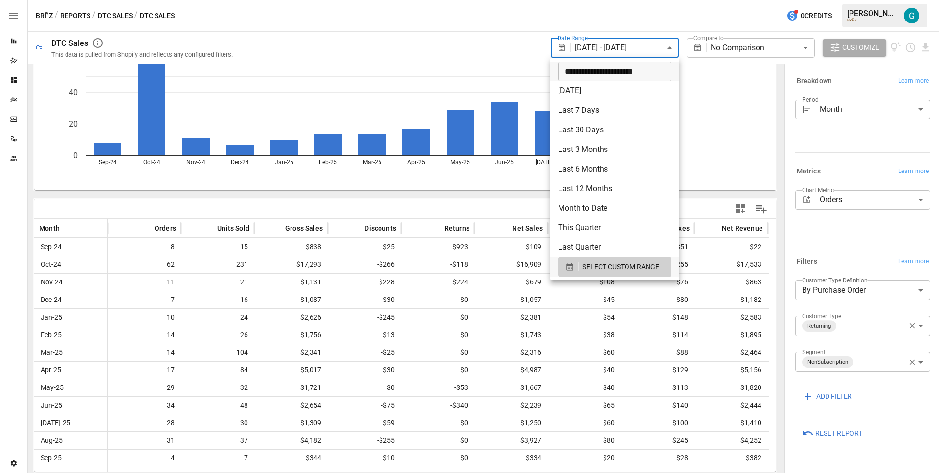
click at [592, 74] on input "**********" at bounding box center [611, 72] width 107 height 20
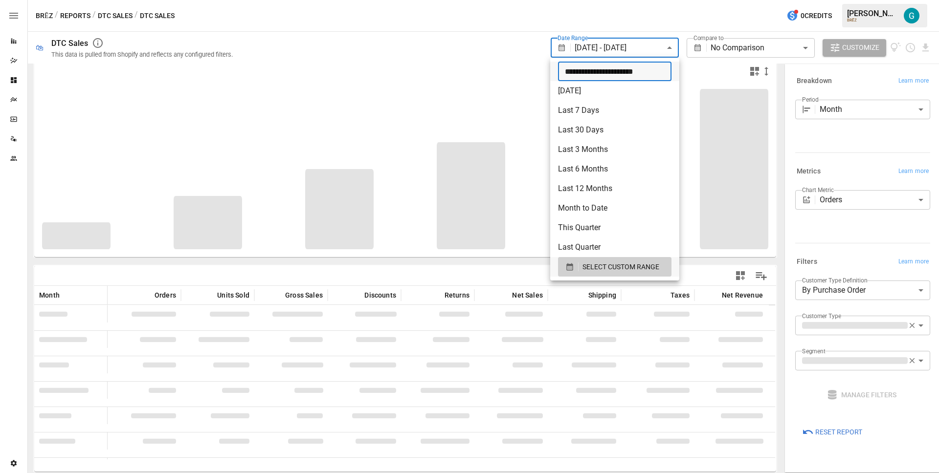
type input "**********"
click at [458, 14] on div at bounding box center [469, 236] width 939 height 473
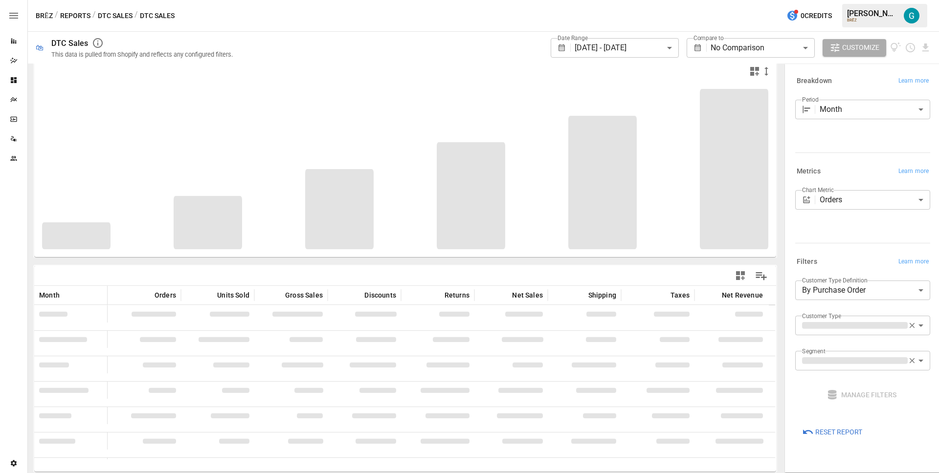
click at [458, 14] on div "BRĒZ / Reports / DTC Sales / DTC Sales 0 Credits [PERSON_NAME]" at bounding box center [483, 15] width 911 height 31
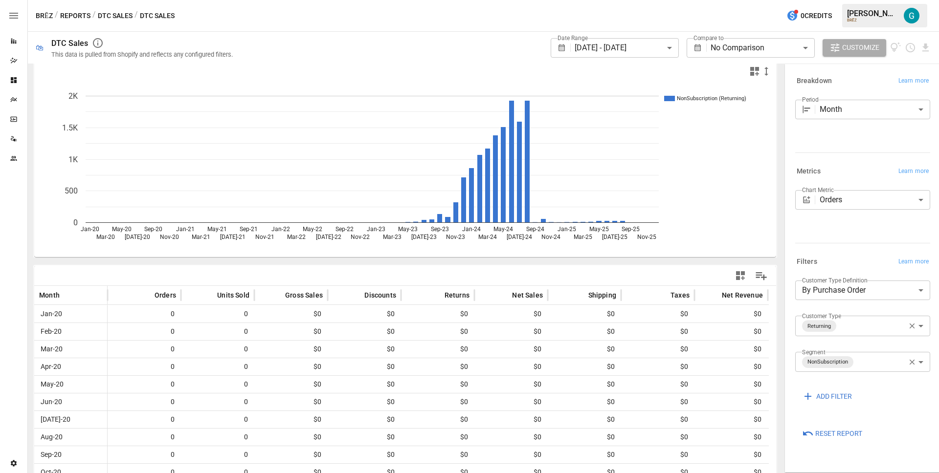
click at [489, 58] on div "**********" at bounding box center [587, 48] width 686 height 32
